Goal: Task Accomplishment & Management: Complete application form

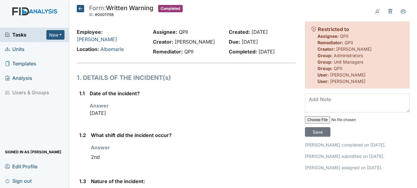
click at [18, 50] on span "Units" at bounding box center [15, 50] width 20 height 10
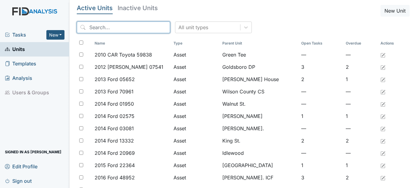
click at [135, 28] on input "search" at bounding box center [123, 28] width 93 height 12
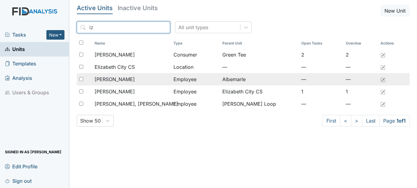
type input "iz"
click at [124, 83] on span "Howell, Izetta" at bounding box center [115, 79] width 40 height 7
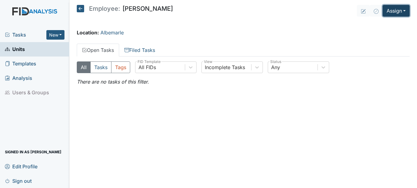
click at [402, 12] on button "Assign" at bounding box center [396, 11] width 27 height 12
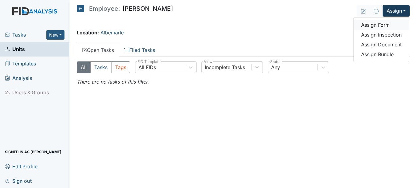
click at [383, 28] on link "Assign Form" at bounding box center [381, 25] width 55 height 10
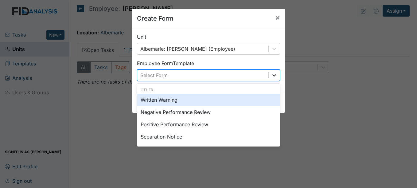
click at [274, 72] on icon at bounding box center [274, 75] width 6 height 6
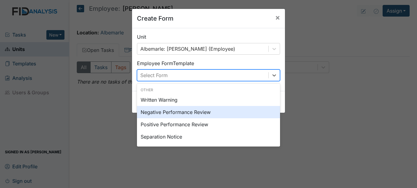
click at [186, 113] on div "Negative Performance Review" at bounding box center [208, 112] width 143 height 12
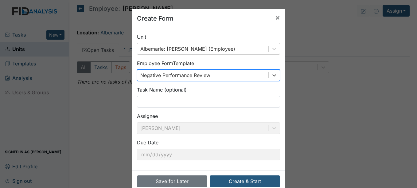
scroll to position [13, 0]
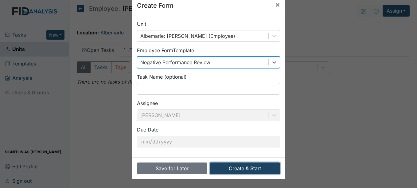
click at [251, 170] on button "Create & Start" at bounding box center [245, 169] width 70 height 12
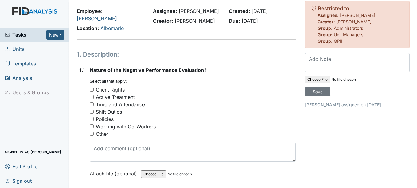
scroll to position [31, 0]
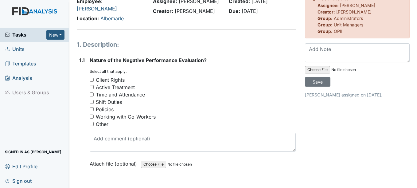
click at [110, 106] on div "Policies" at bounding box center [105, 109] width 18 height 7
click at [94, 107] on input "Policies" at bounding box center [92, 109] width 4 height 4
checkbox input "true"
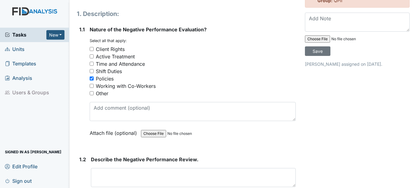
scroll to position [92, 0]
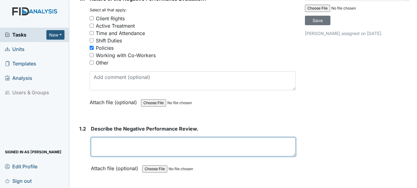
click at [154, 138] on textarea at bounding box center [193, 146] width 205 height 19
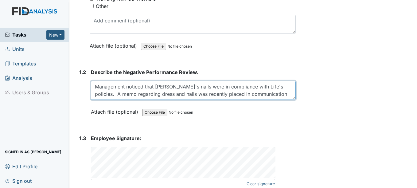
scroll to position [168, 0]
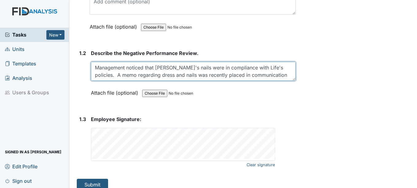
type textarea "Management noticed that Izetta's nails were in compliance with Life's policies.…"
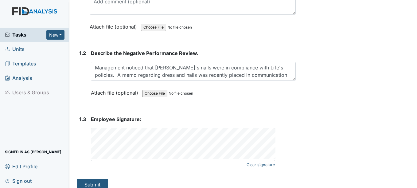
click at [17, 50] on span "Units" at bounding box center [15, 50] width 20 height 10
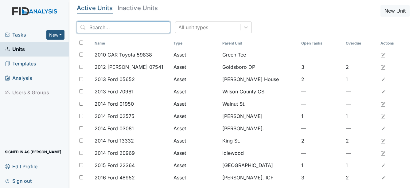
click at [126, 28] on input "search" at bounding box center [123, 28] width 93 height 12
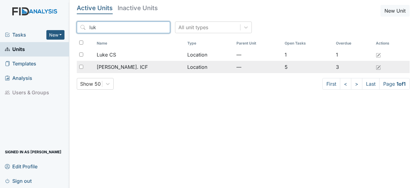
type input "luk"
click at [125, 68] on span "[PERSON_NAME]. ICF" at bounding box center [122, 66] width 51 height 7
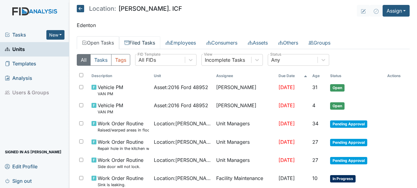
click at [148, 45] on link "Filed Tasks" at bounding box center [139, 42] width 41 height 13
